Goal: Complete application form: Complete application form

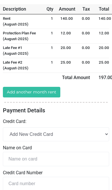
scroll to position [101, 0]
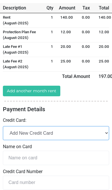
click at [92, 133] on select "Add New Credit Card" at bounding box center [56, 133] width 106 height 14
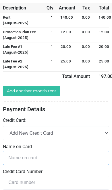
click at [76, 154] on input "text" at bounding box center [56, 158] width 106 height 14
click at [78, 152] on input "text" at bounding box center [56, 158] width 106 height 14
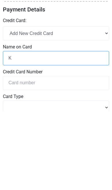
scroll to position [123, 0]
type input "[PERSON_NAME]"
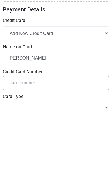
click at [85, 153] on input "tel" at bounding box center [56, 160] width 106 height 14
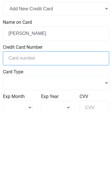
select select
type input "4"
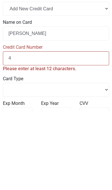
select select
type input "43"
select select
type input "435"
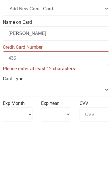
select select
type input "4355"
select select
type input "43554"
select select
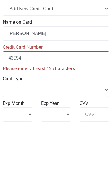
type input "435546"
select select
type input "4355460"
select select
type input "43554608"
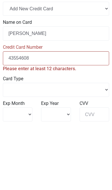
select select
type input "435546081"
select select
type input "4355460814"
select select
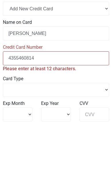
type input "43554608144"
select select
type input "435546081444"
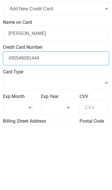
select select
type input "4355460814441"
select select
type input "43554608144416"
select select
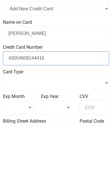
type input "435546081444162"
select select
type input "[CREDIT_CARD_NUMBER]"
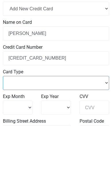
click at [72, 140] on select "Master Card Visa American Express Discover" at bounding box center [56, 147] width 106 height 14
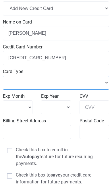
select select "Visa"
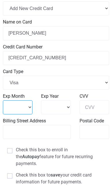
click at [26, 106] on select "1 2 3 4" at bounding box center [18, 108] width 30 height 14
select select "8"
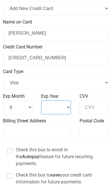
click at [67, 103] on select "2025 2026 2027 2028" at bounding box center [56, 108] width 30 height 14
select select "2028"
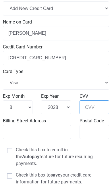
click at [96, 105] on input "CVV" at bounding box center [95, 108] width 30 height 14
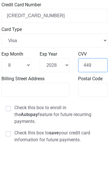
type input "449"
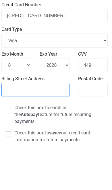
click at [58, 125] on input "Billing Street Address" at bounding box center [35, 132] width 68 height 14
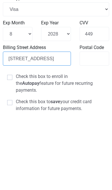
type input "[STREET_ADDRESS]"
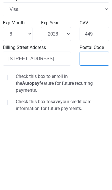
click at [99, 125] on input "Postal Code" at bounding box center [95, 132] width 30 height 14
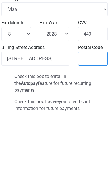
type input "39440"
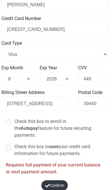
scroll to position [254, 1]
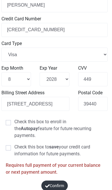
click at [62, 181] on button "Confirm" at bounding box center [54, 186] width 27 height 11
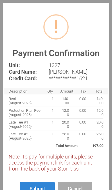
click at [39, 190] on button "Submit" at bounding box center [37, 188] width 35 height 13
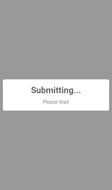
scroll to position [0, 0]
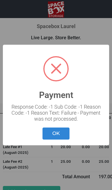
click at [60, 137] on button "OK" at bounding box center [55, 134] width 27 height 12
